Goal: Task Accomplishment & Management: Use online tool/utility

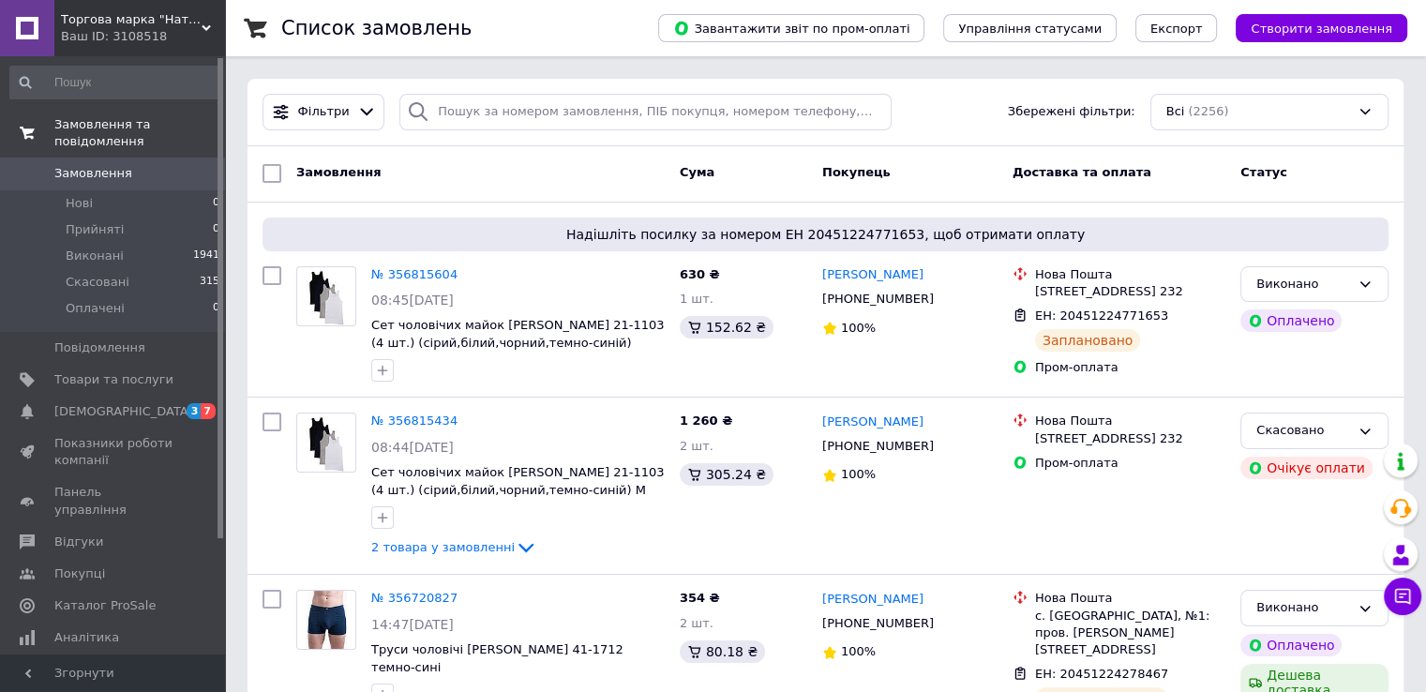
click at [83, 129] on span "Замовлення та повідомлення" at bounding box center [139, 133] width 171 height 34
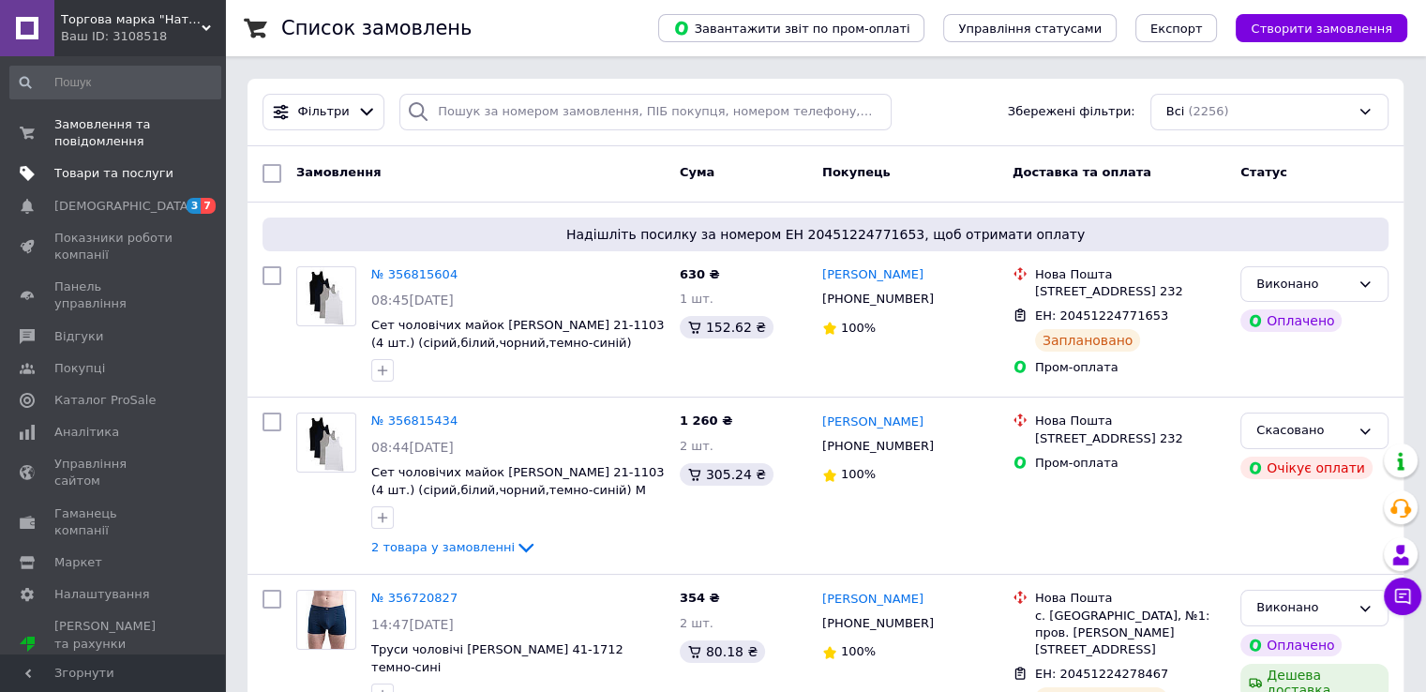
click at [83, 174] on span "Товари та послуги" at bounding box center [113, 173] width 119 height 17
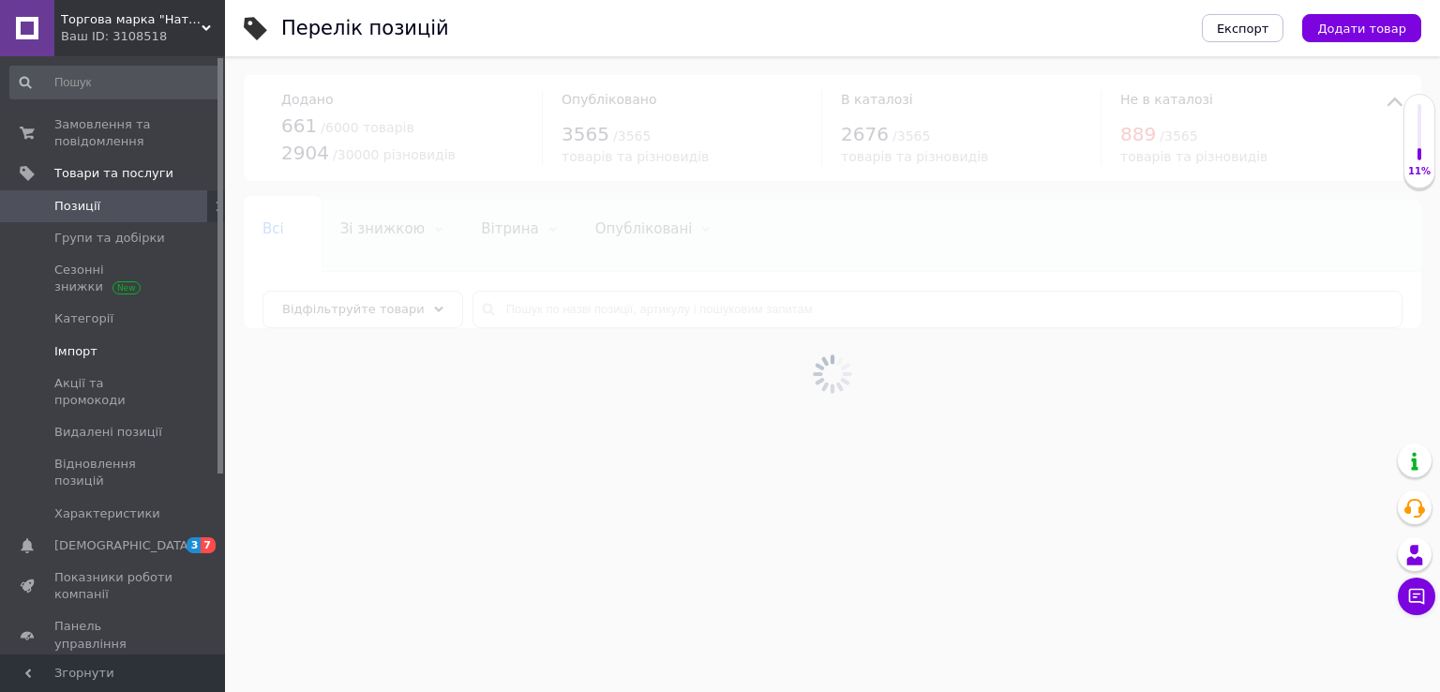
click at [73, 337] on link "Імпорт" at bounding box center [115, 352] width 231 height 32
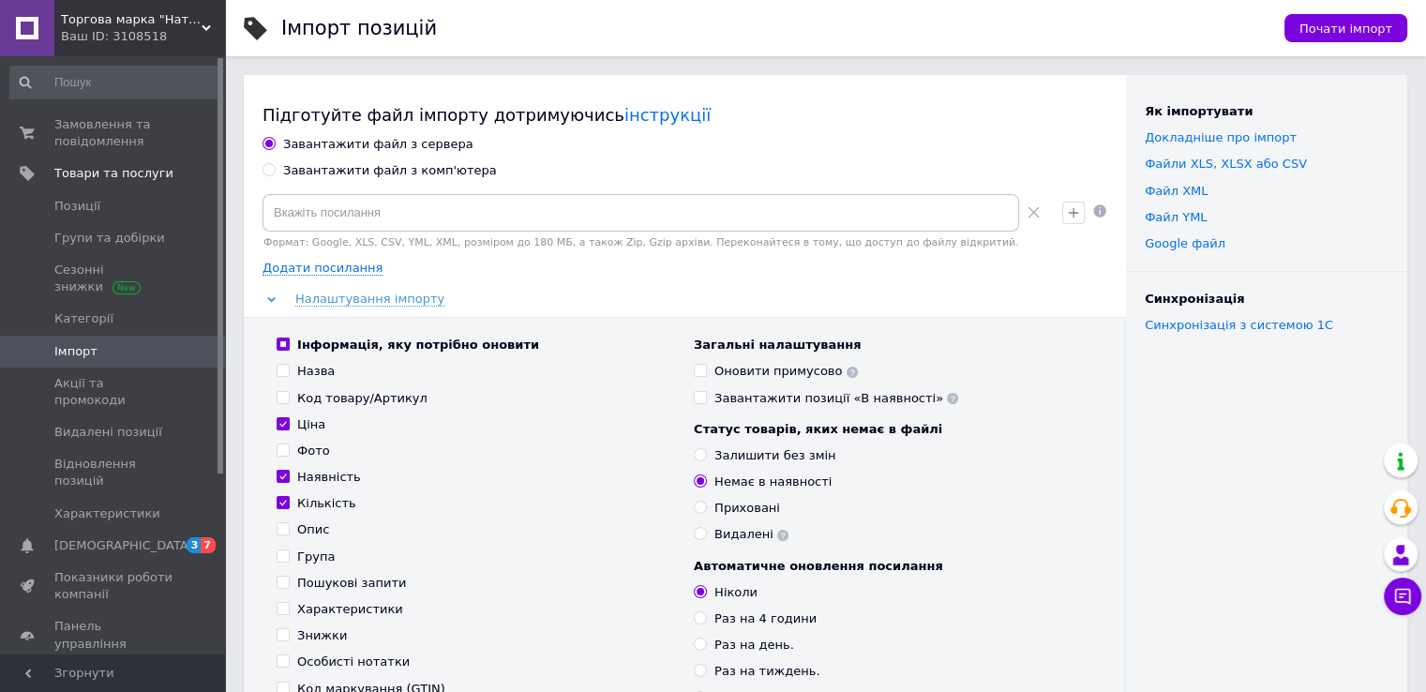
click at [266, 169] on input "Завантажити файл з комп'ютера" at bounding box center [268, 169] width 12 height 12
radio input "true"
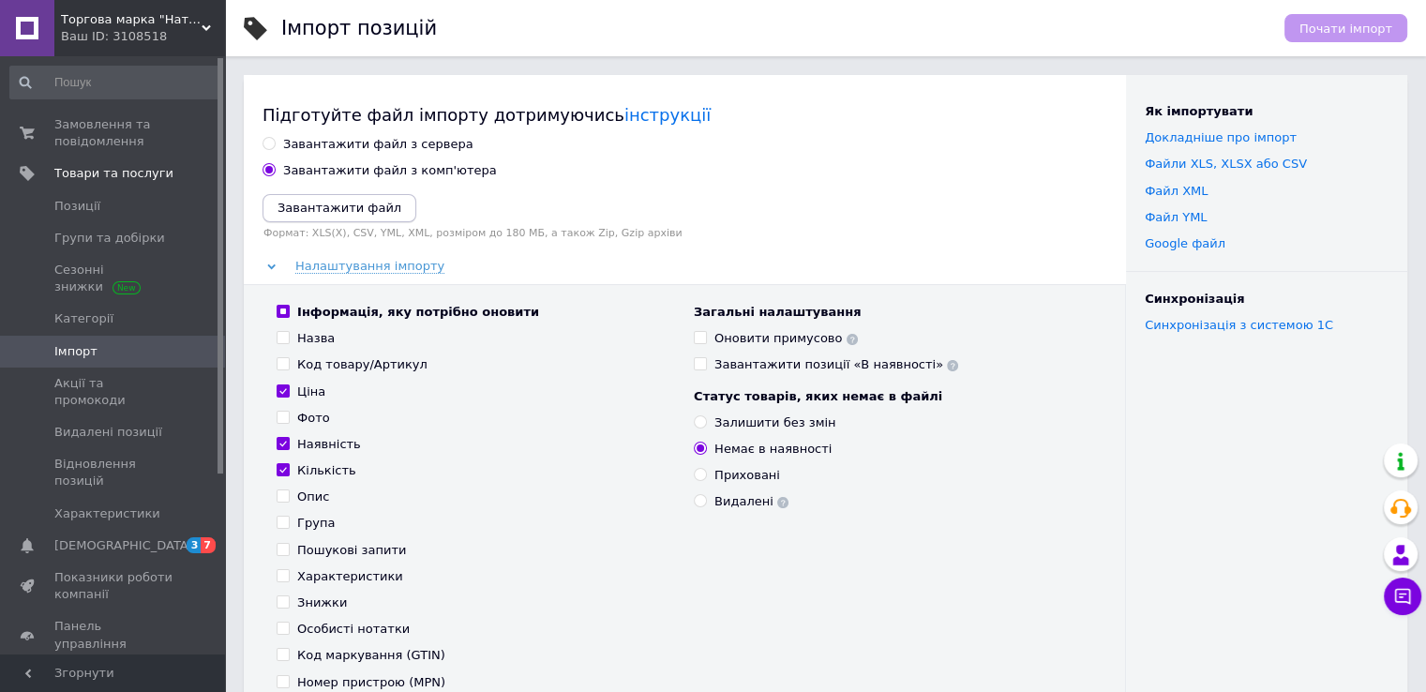
click at [299, 211] on icon "Завантажити файл" at bounding box center [339, 208] width 124 height 14
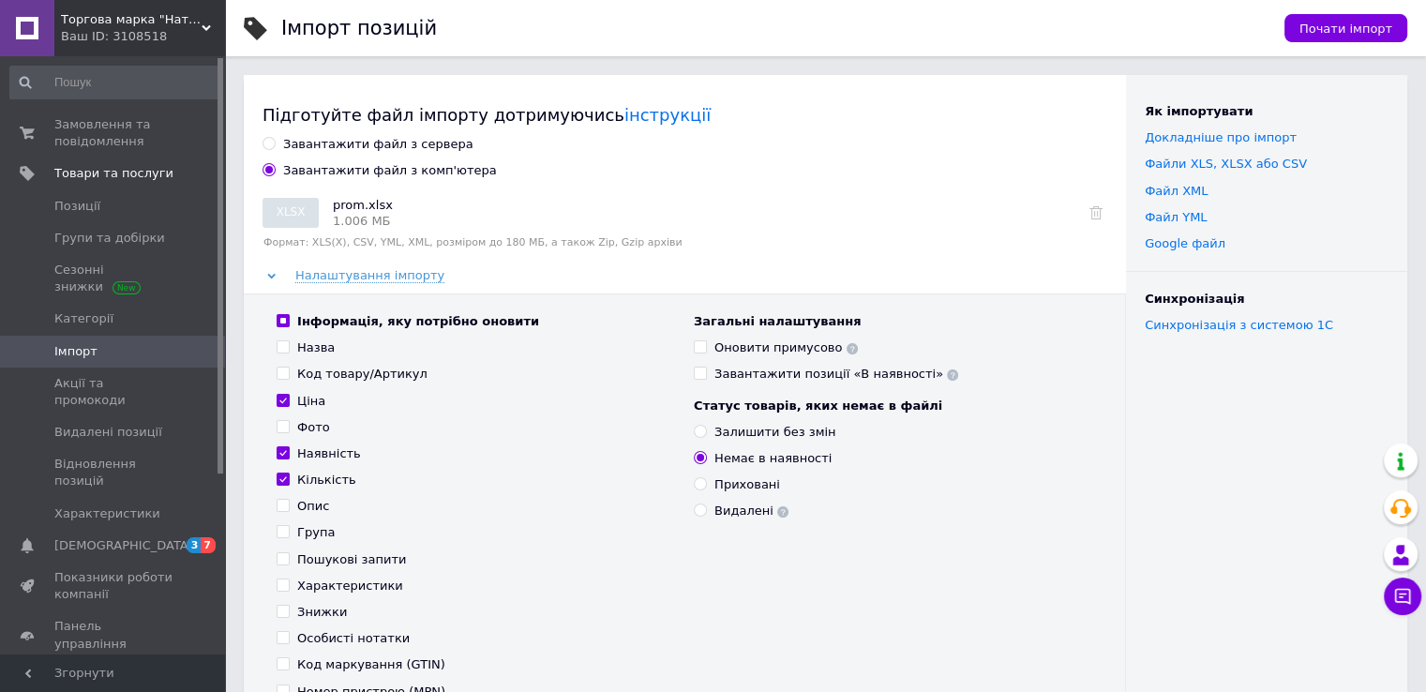
click at [281, 612] on input "Знижки" at bounding box center [283, 611] width 12 height 12
checkbox input "true"
click at [1340, 34] on span "Почати імпорт" at bounding box center [1345, 29] width 93 height 14
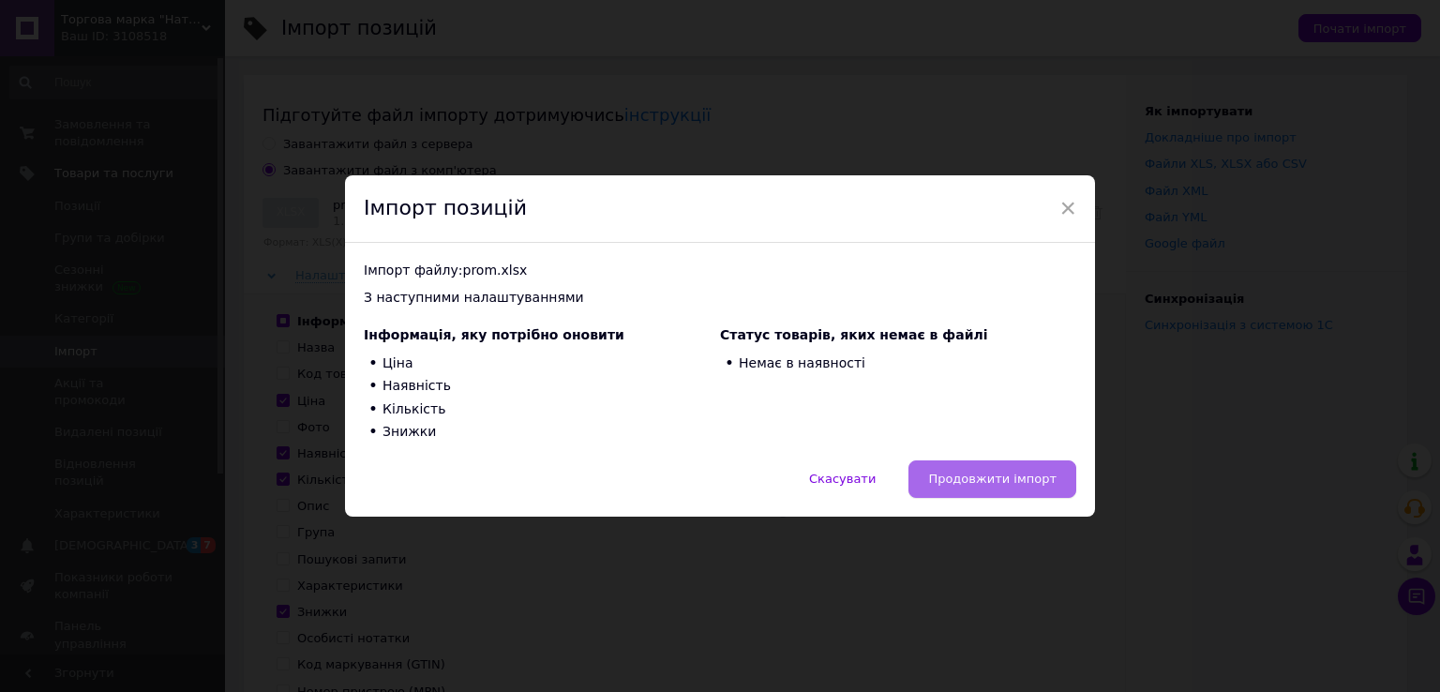
click at [1000, 477] on span "Продовжити імпорт" at bounding box center [992, 479] width 128 height 14
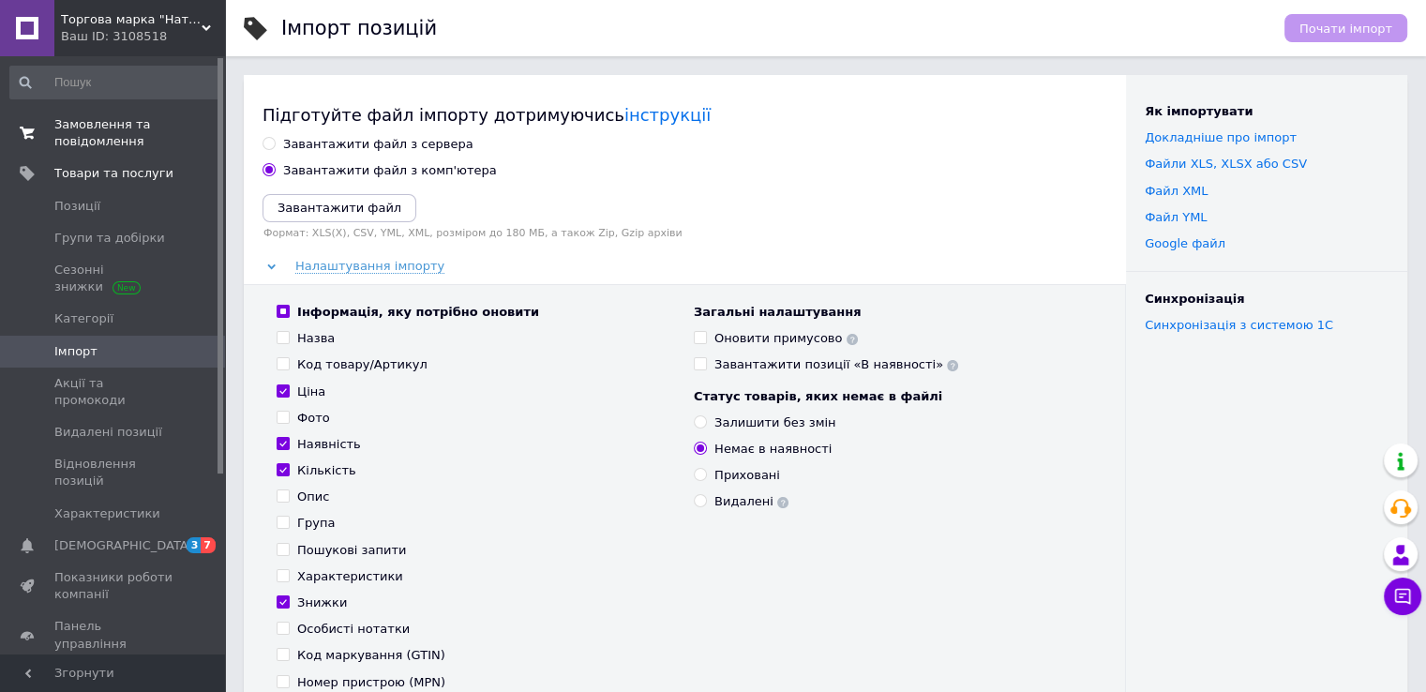
click at [67, 132] on span "Замовлення та повідомлення" at bounding box center [113, 133] width 119 height 34
